Goal: Task Accomplishment & Management: Manage account settings

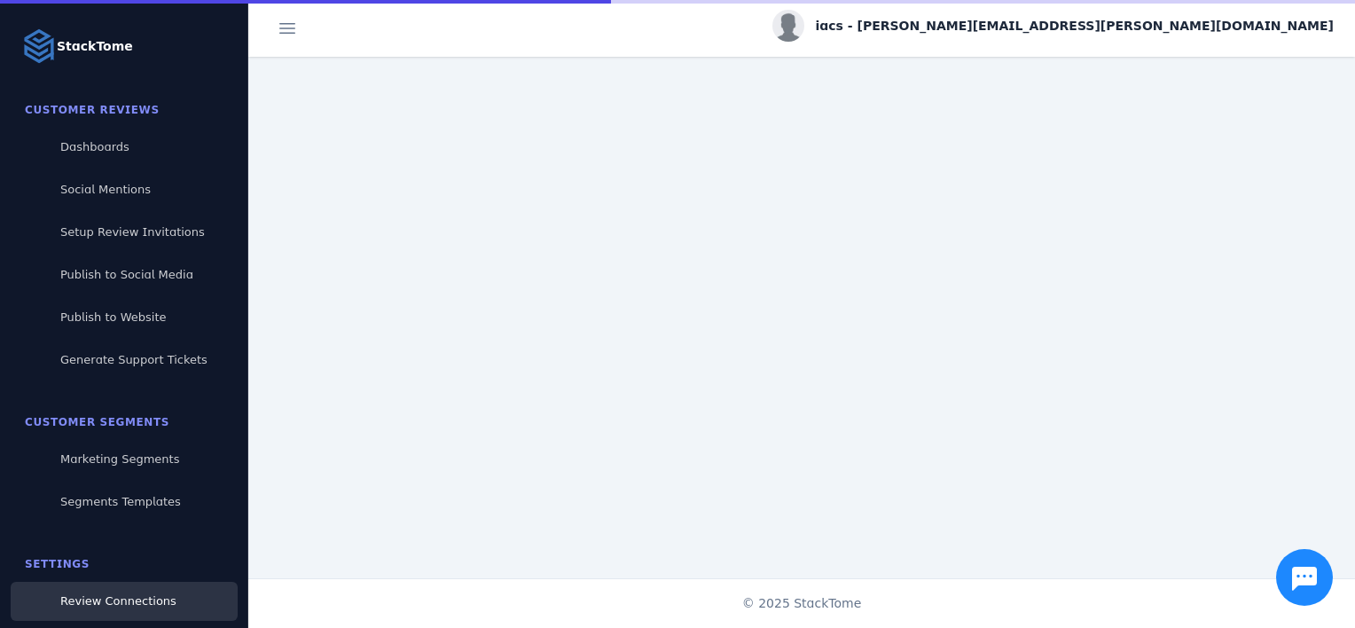
scroll to position [181, 0]
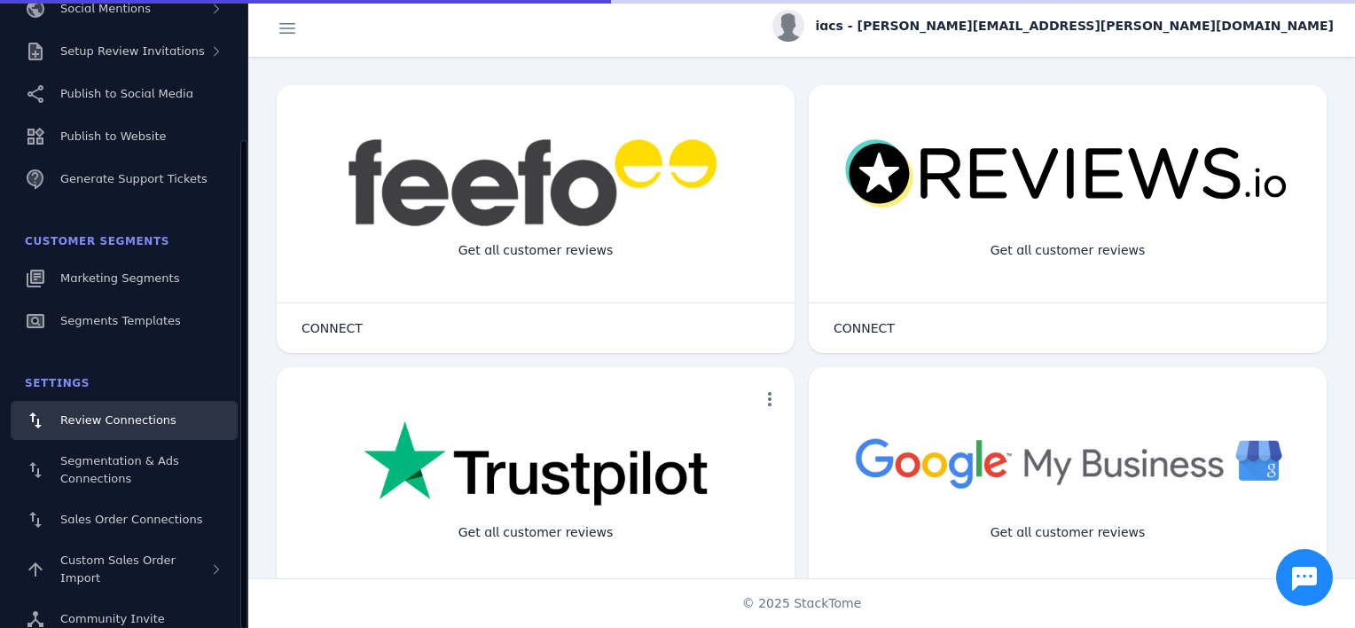
click at [1270, 17] on span "iacs - [PERSON_NAME][EMAIL_ADDRESS][PERSON_NAME][DOMAIN_NAME]" at bounding box center [1074, 26] width 519 height 19
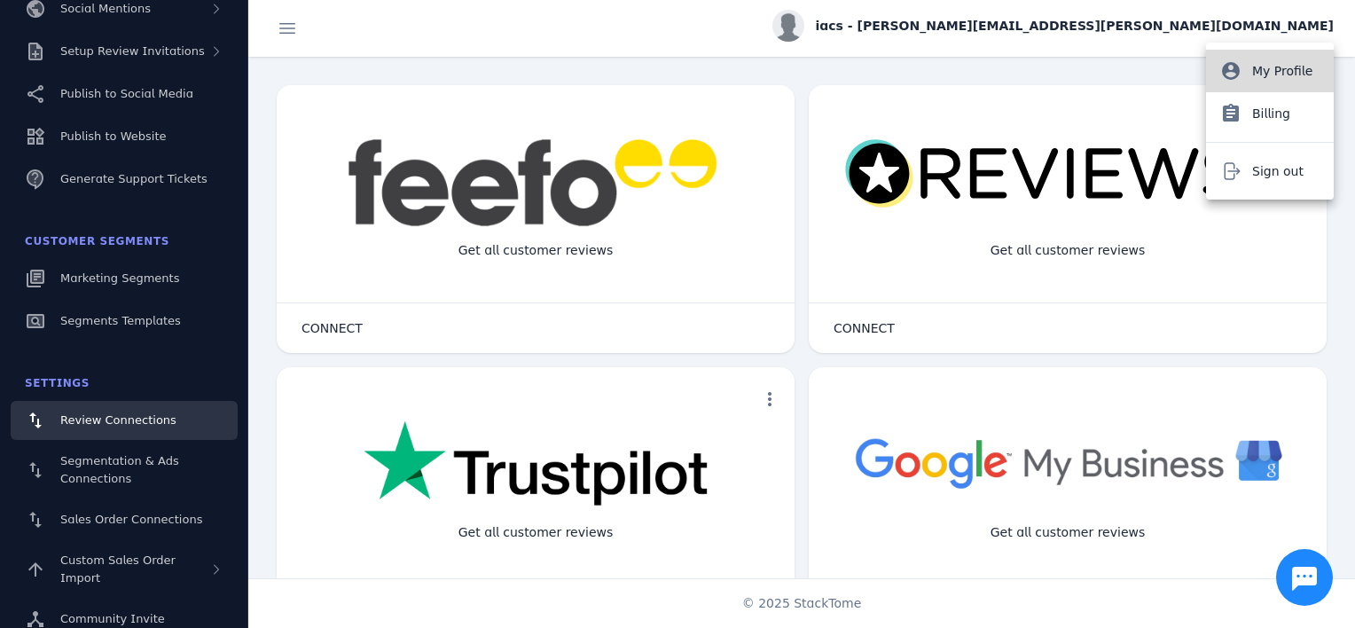
click at [1262, 60] on span "My Profile" at bounding box center [1282, 70] width 60 height 21
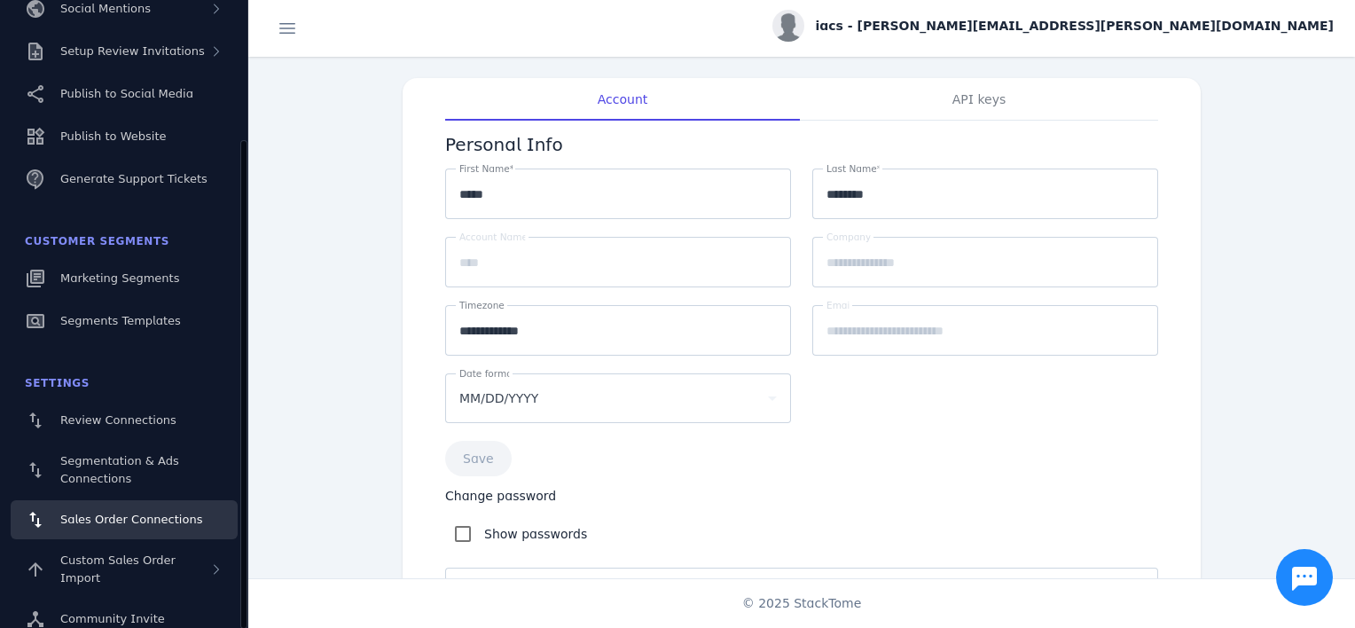
click at [148, 504] on link "Sales Order Connections" at bounding box center [124, 519] width 227 height 39
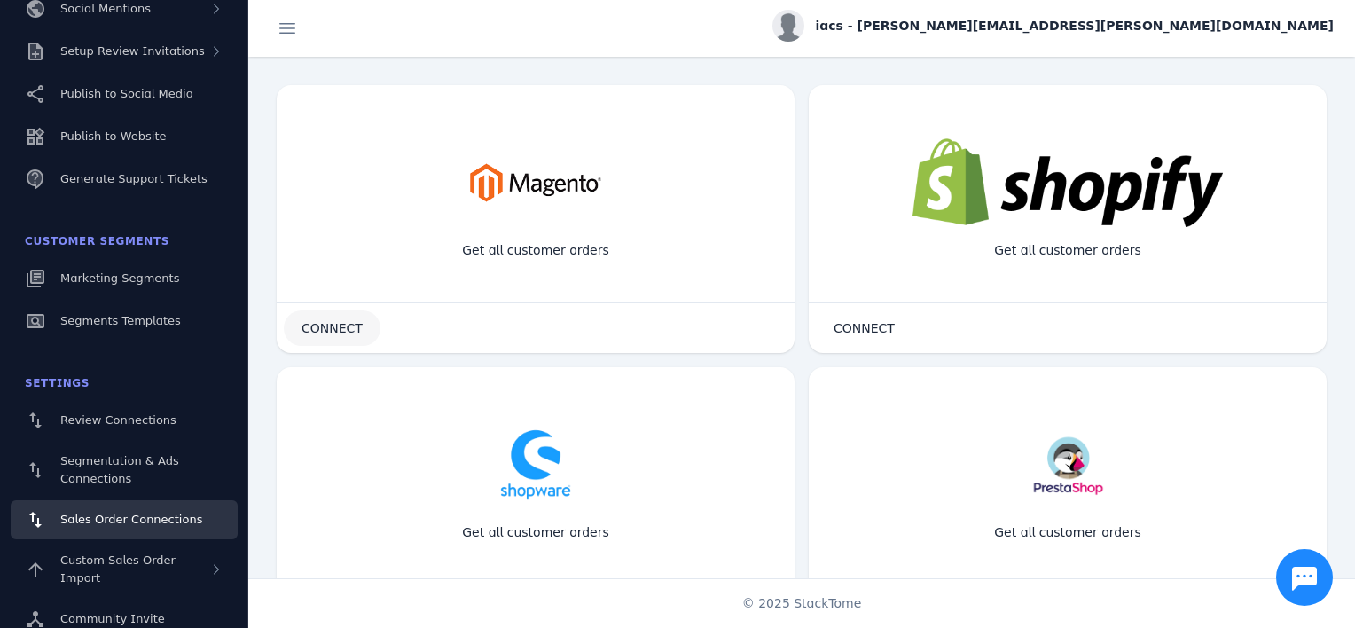
click at [348, 319] on span at bounding box center [332, 328] width 97 height 43
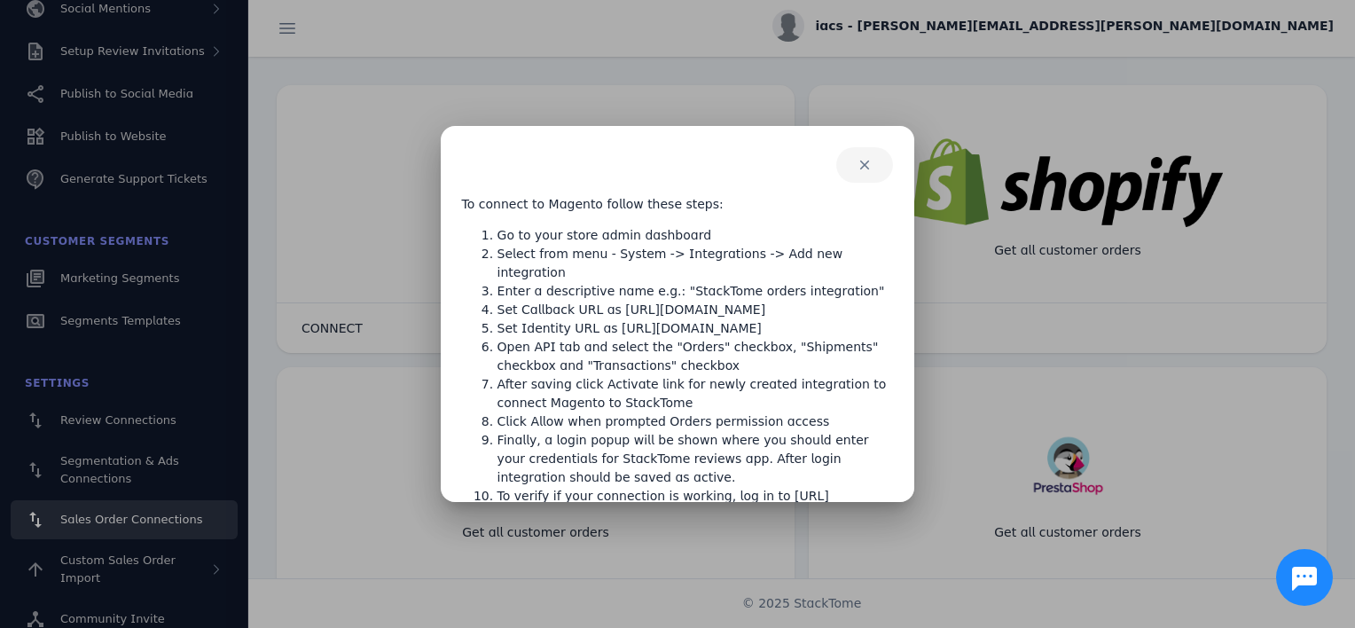
click at [863, 167] on span "button" at bounding box center [864, 165] width 57 height 43
